Goal: Information Seeking & Learning: Learn about a topic

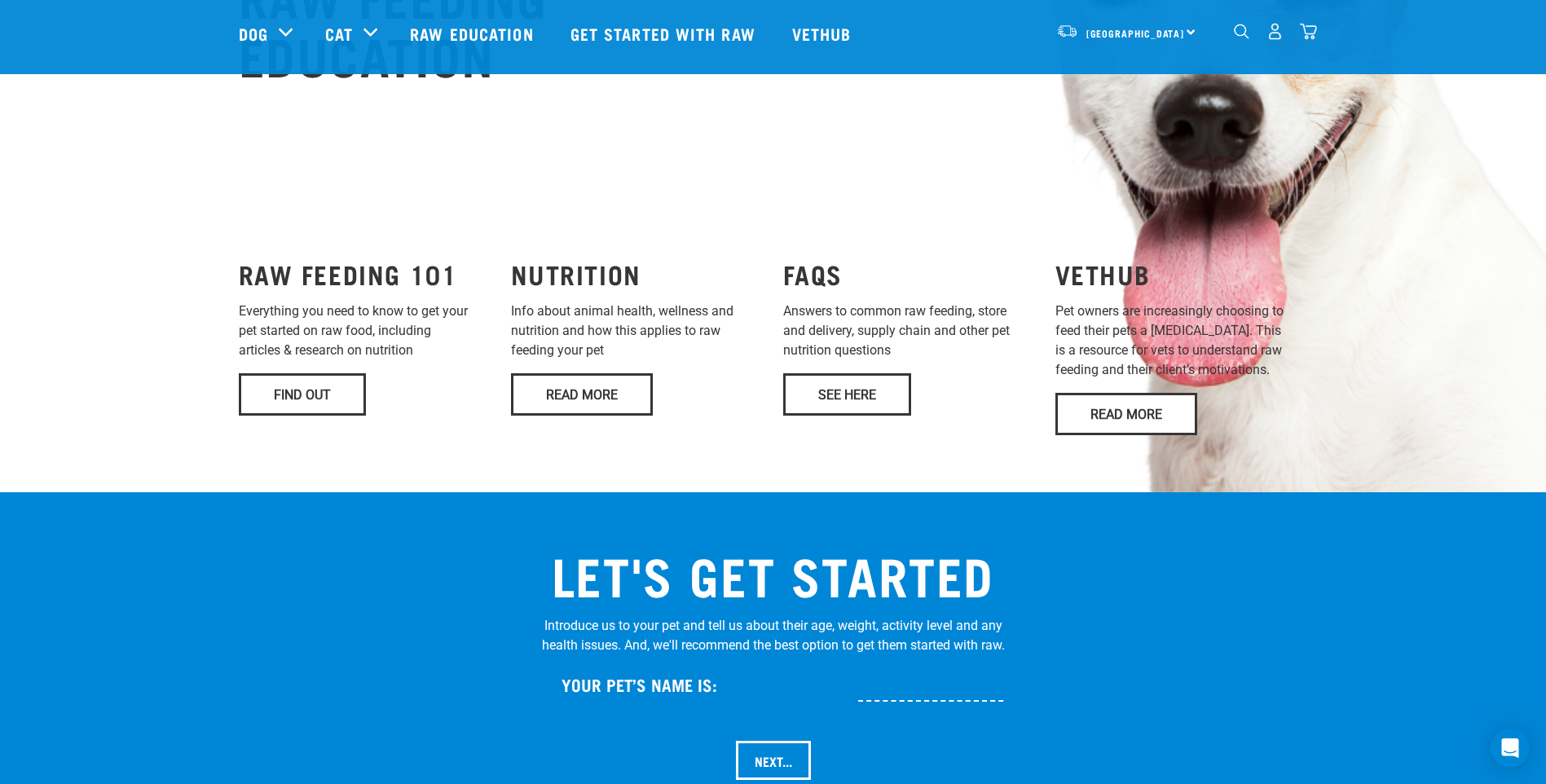
scroll to position [1222, 0]
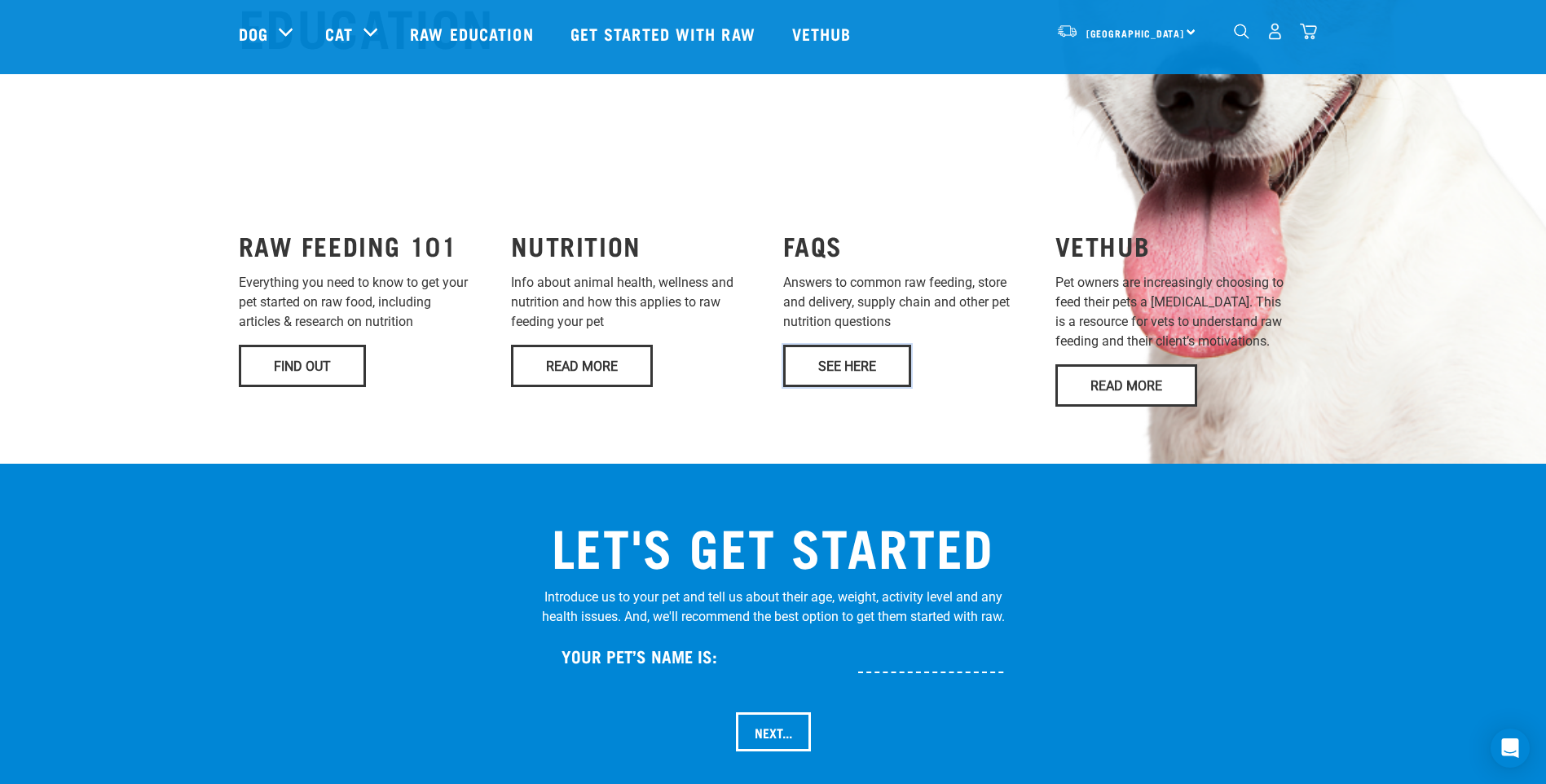
click at [875, 345] on link "See Here" at bounding box center [847, 366] width 128 height 43
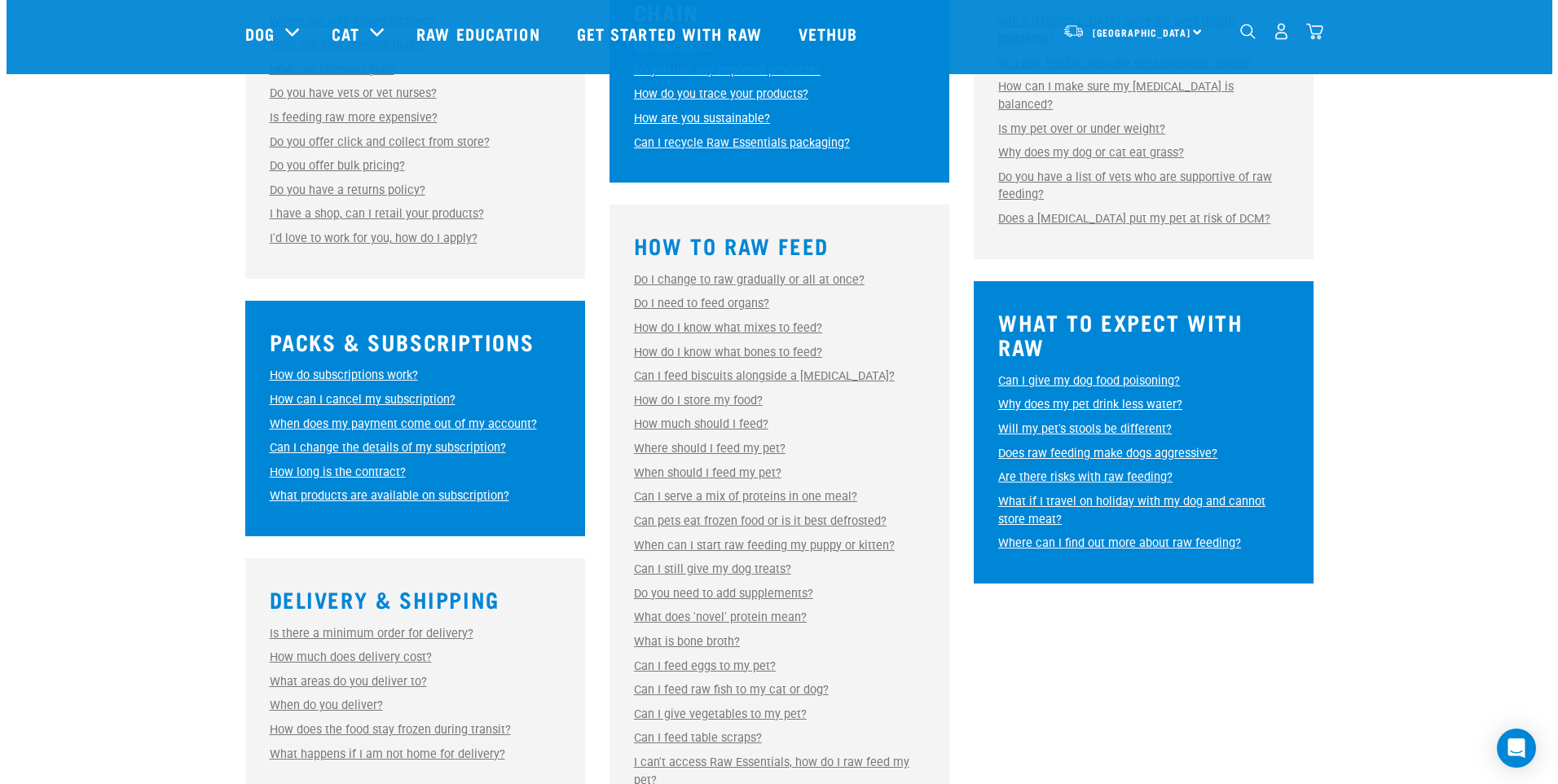
scroll to position [652, 0]
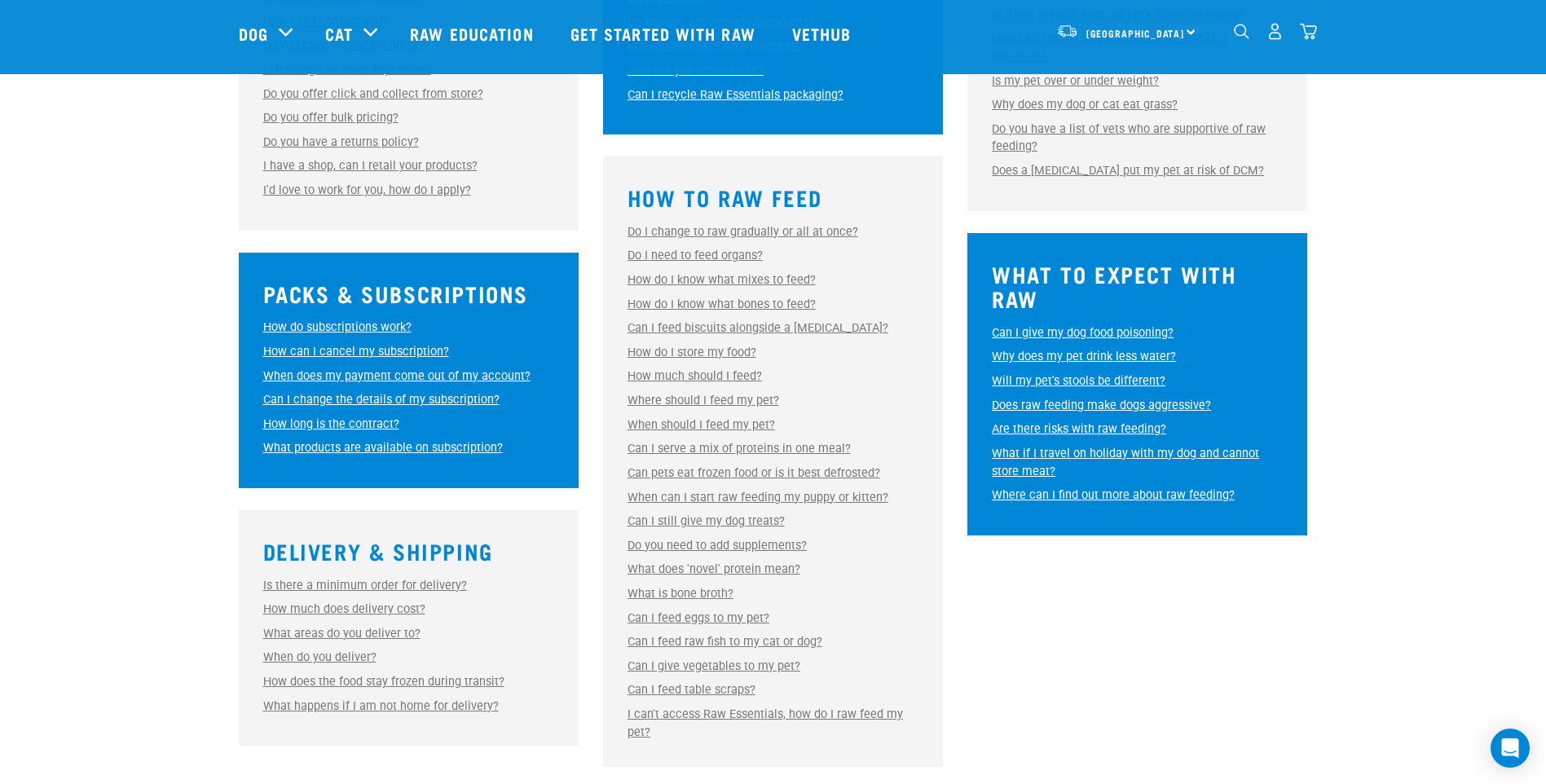
click at [724, 662] on link "Can I give vegetables to my pet?" at bounding box center [713, 666] width 172 height 14
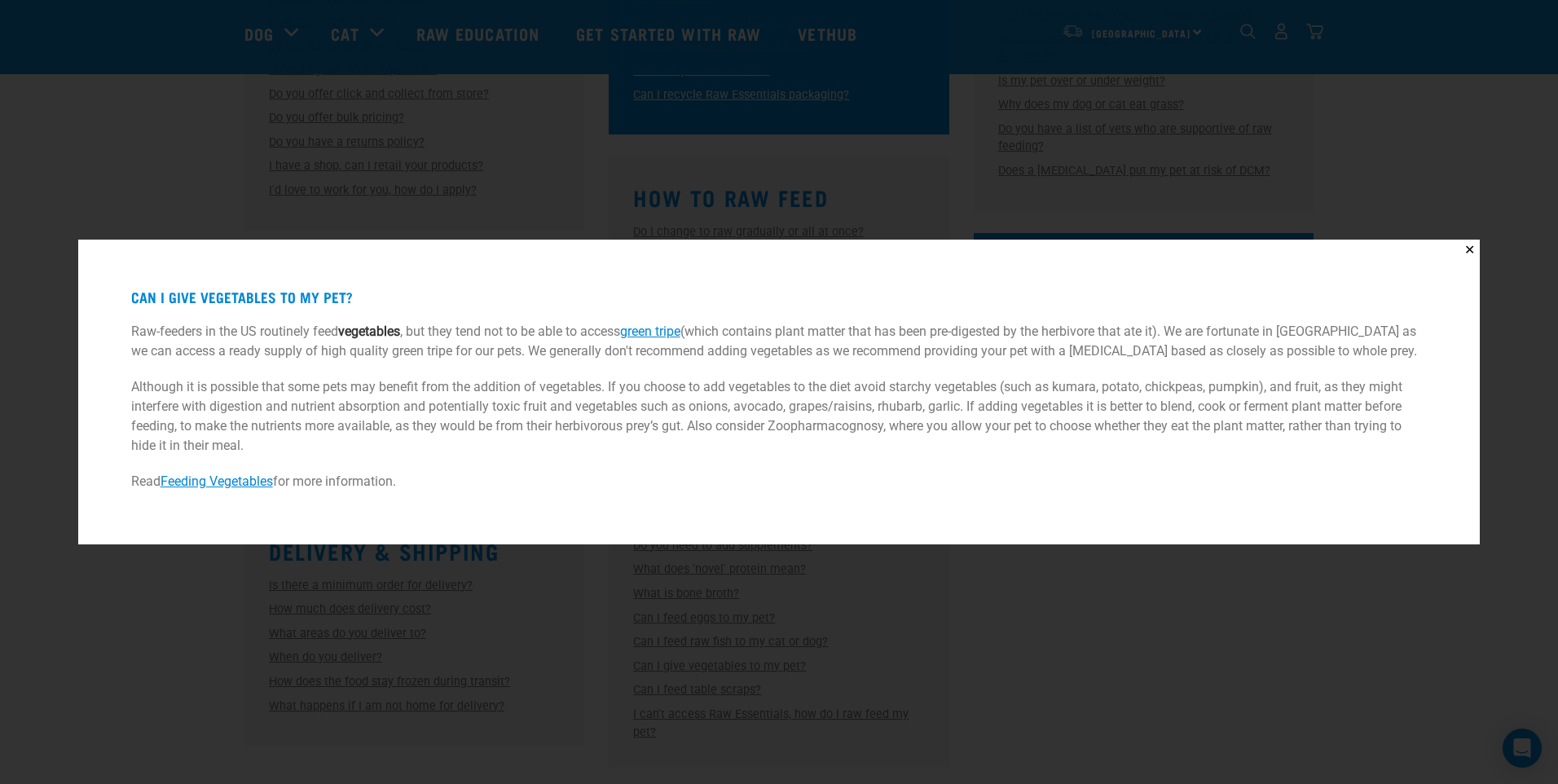
click at [227, 479] on link "Feeding Vegetables" at bounding box center [217, 481] width 113 height 15
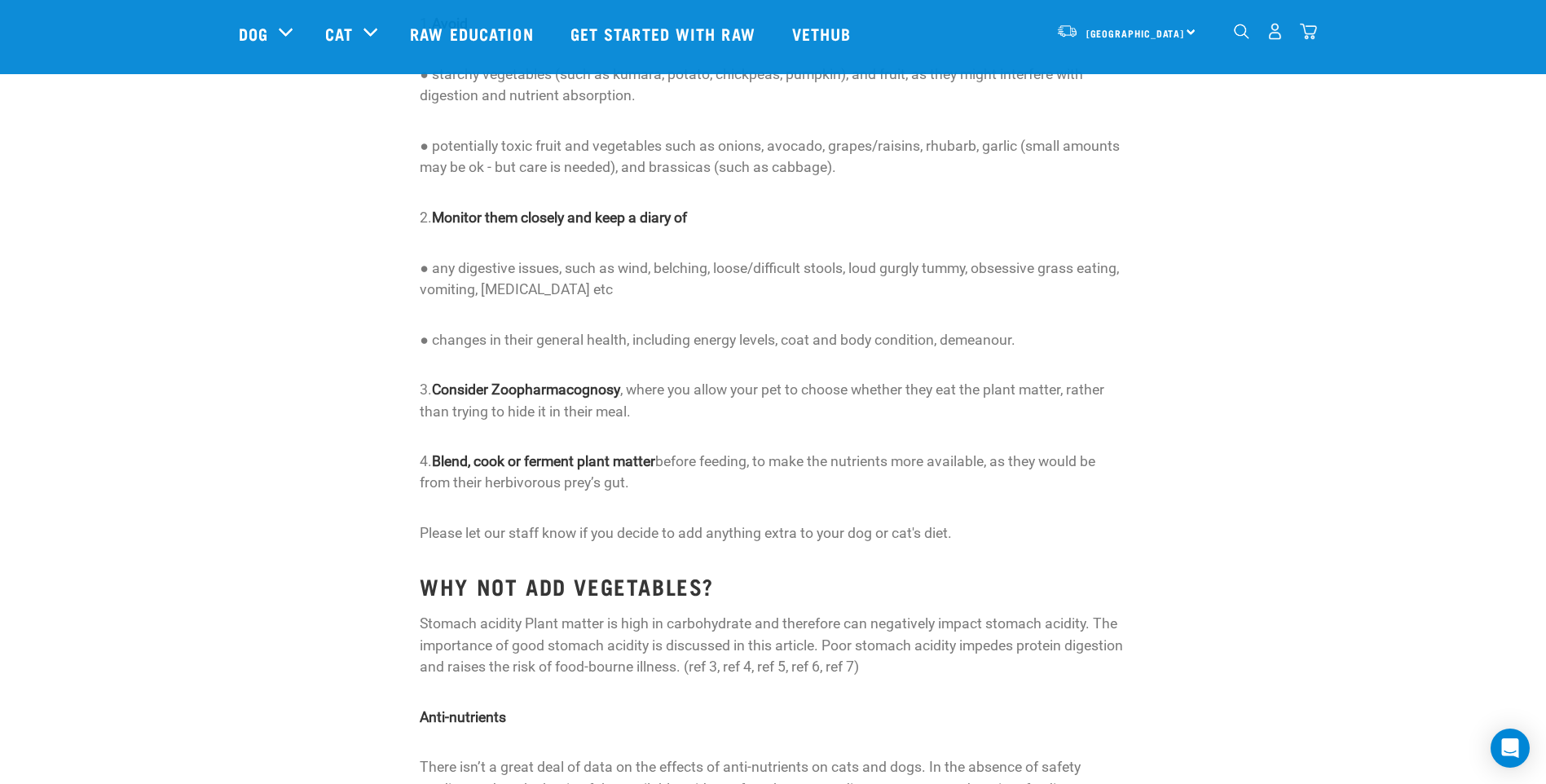
scroll to position [2607, 0]
